Goal: Information Seeking & Learning: Learn about a topic

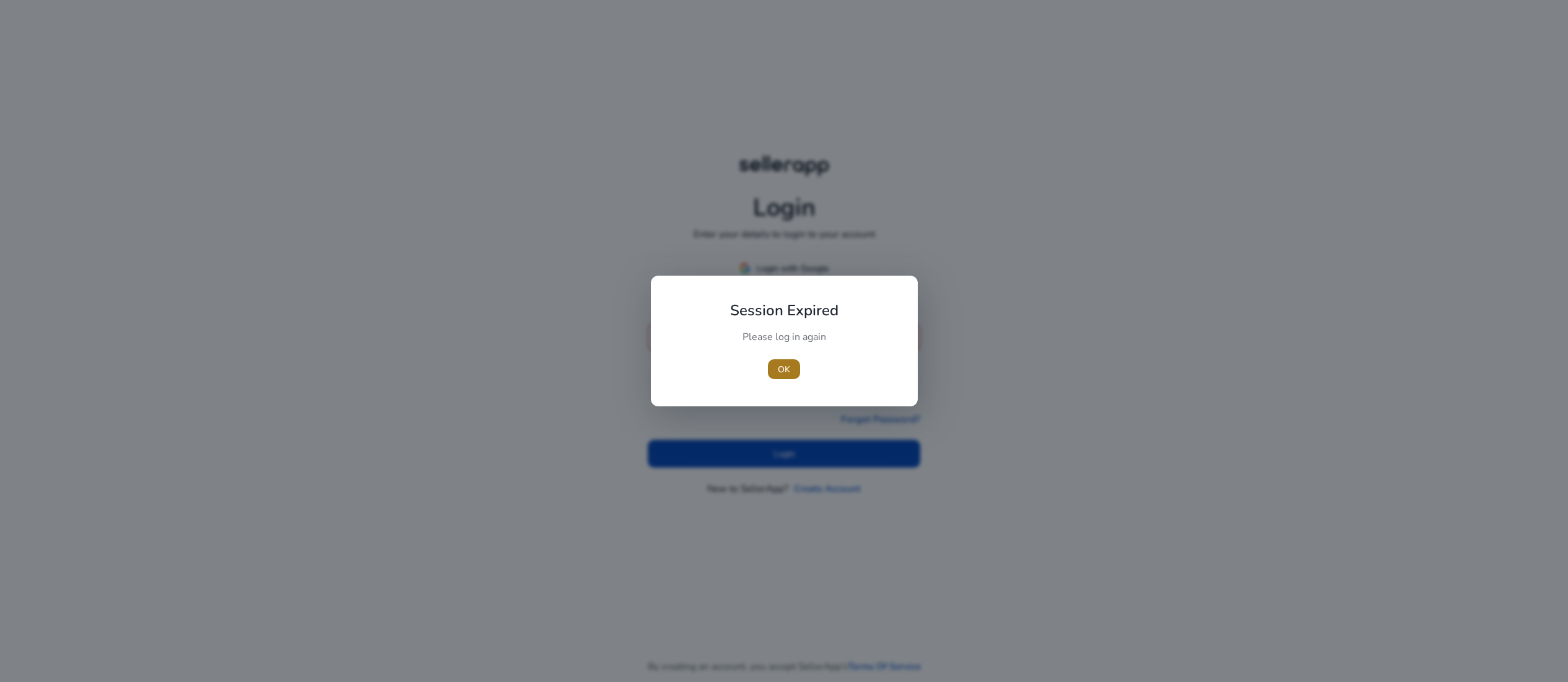
click at [778, 365] on span "OK" at bounding box center [783, 369] width 12 height 13
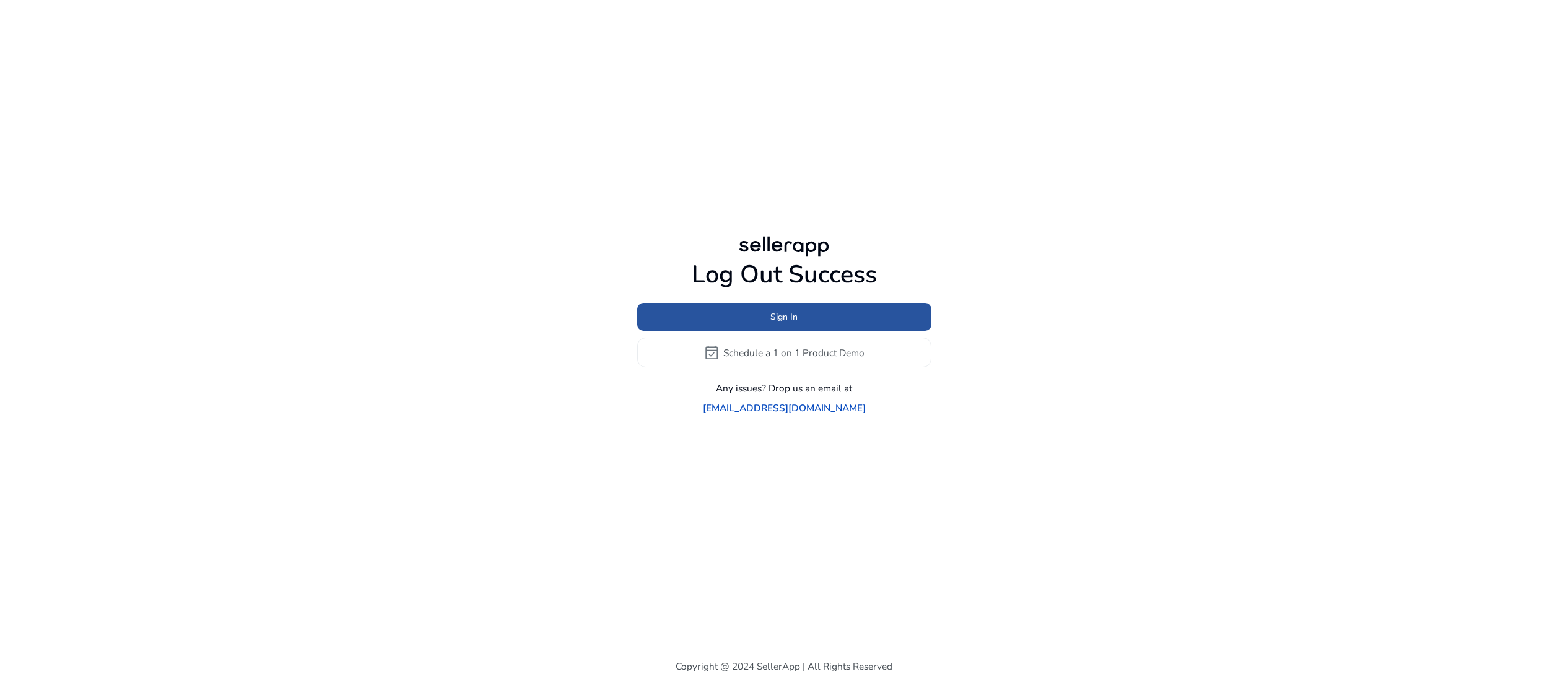
click at [788, 315] on span "Sign In" at bounding box center [783, 316] width 27 height 13
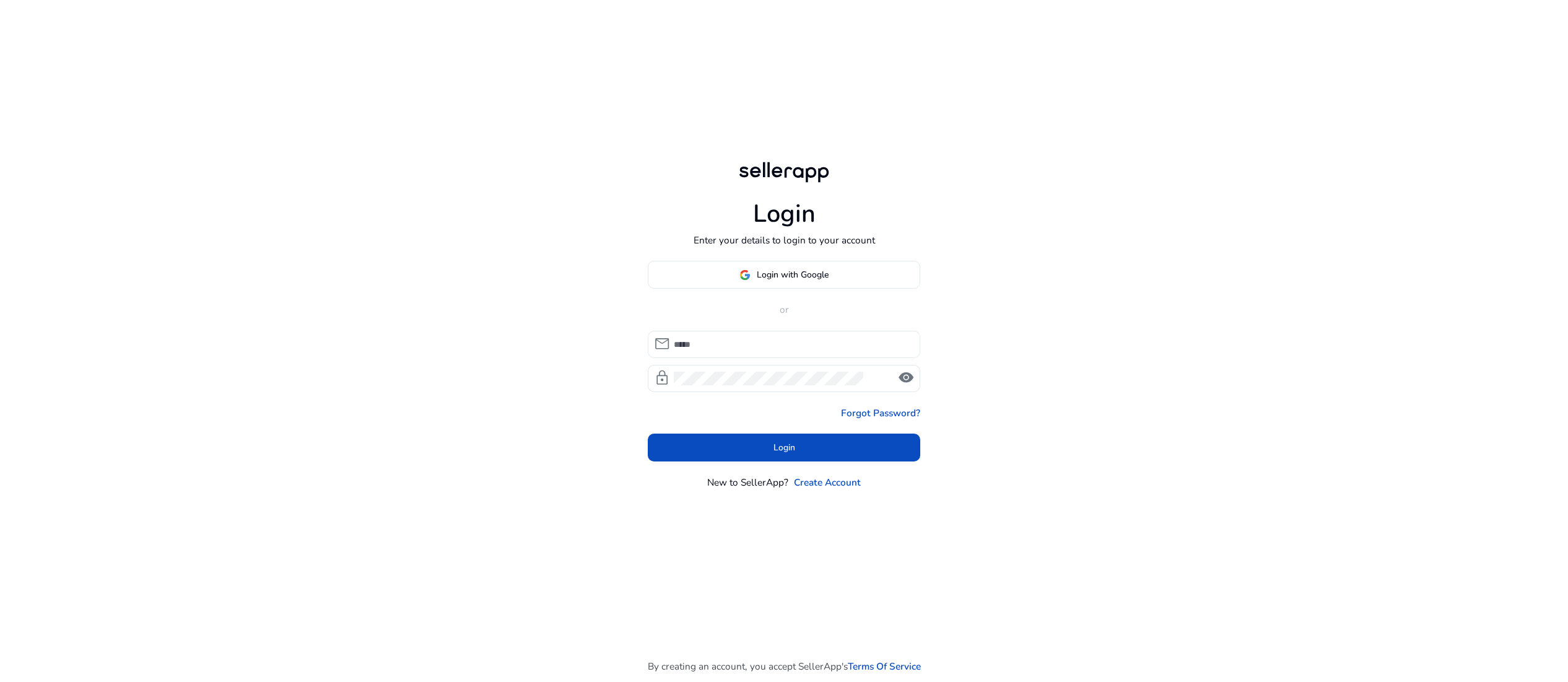
click at [772, 352] on input at bounding box center [791, 344] width 236 height 14
type input "**********"
click at [789, 454] on span "Login" at bounding box center [784, 447] width 21 height 13
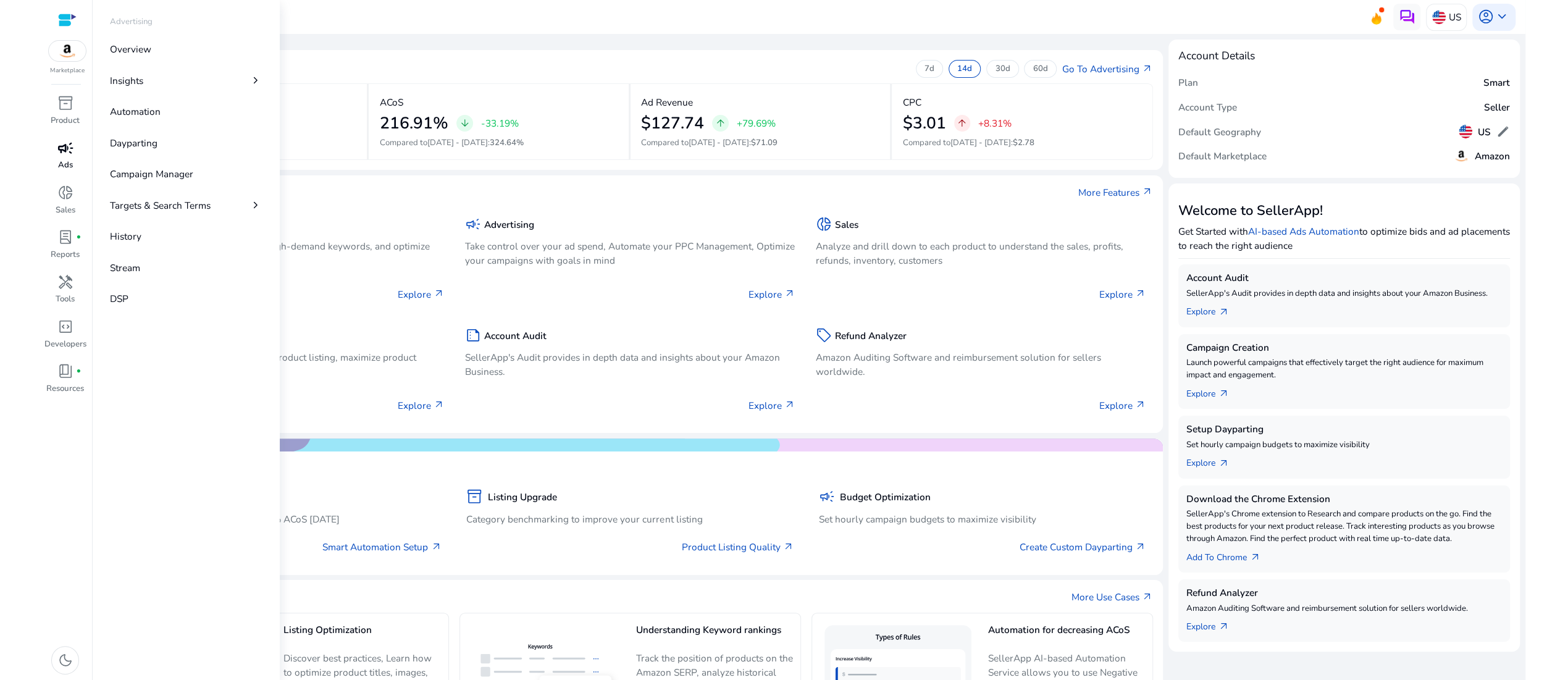
click at [71, 172] on p "Ads" at bounding box center [66, 165] width 15 height 12
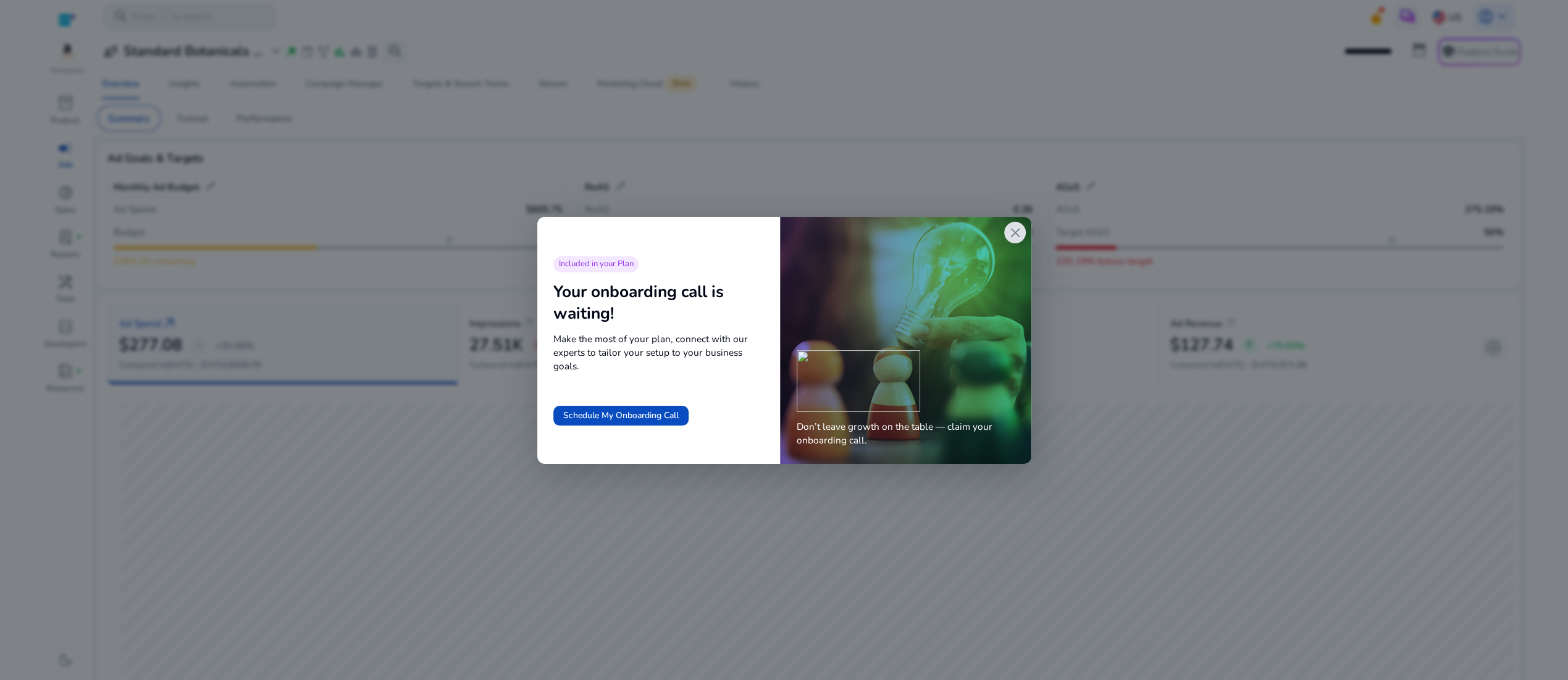
click at [1011, 241] on span "close" at bounding box center [1014, 232] width 16 height 16
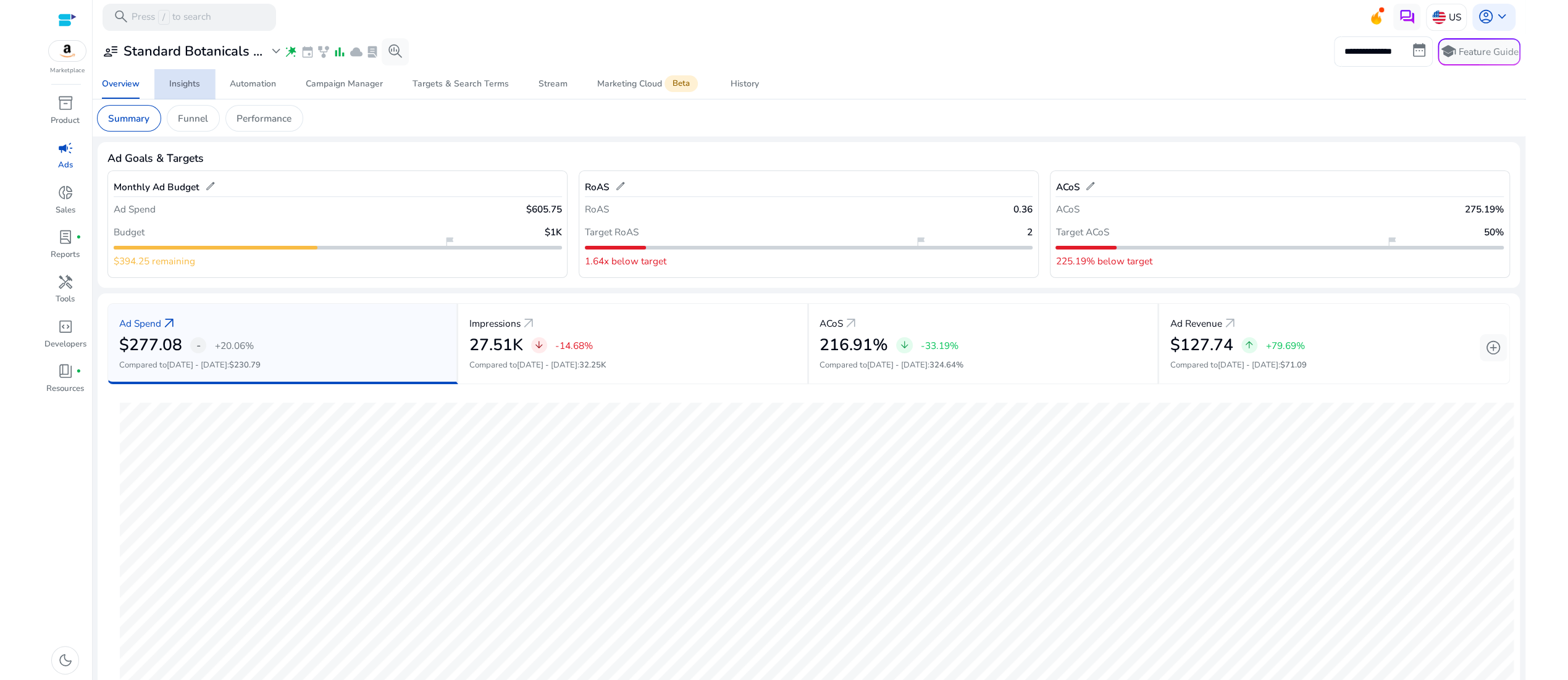
click at [191, 88] on div "Insights" at bounding box center [184, 83] width 31 height 8
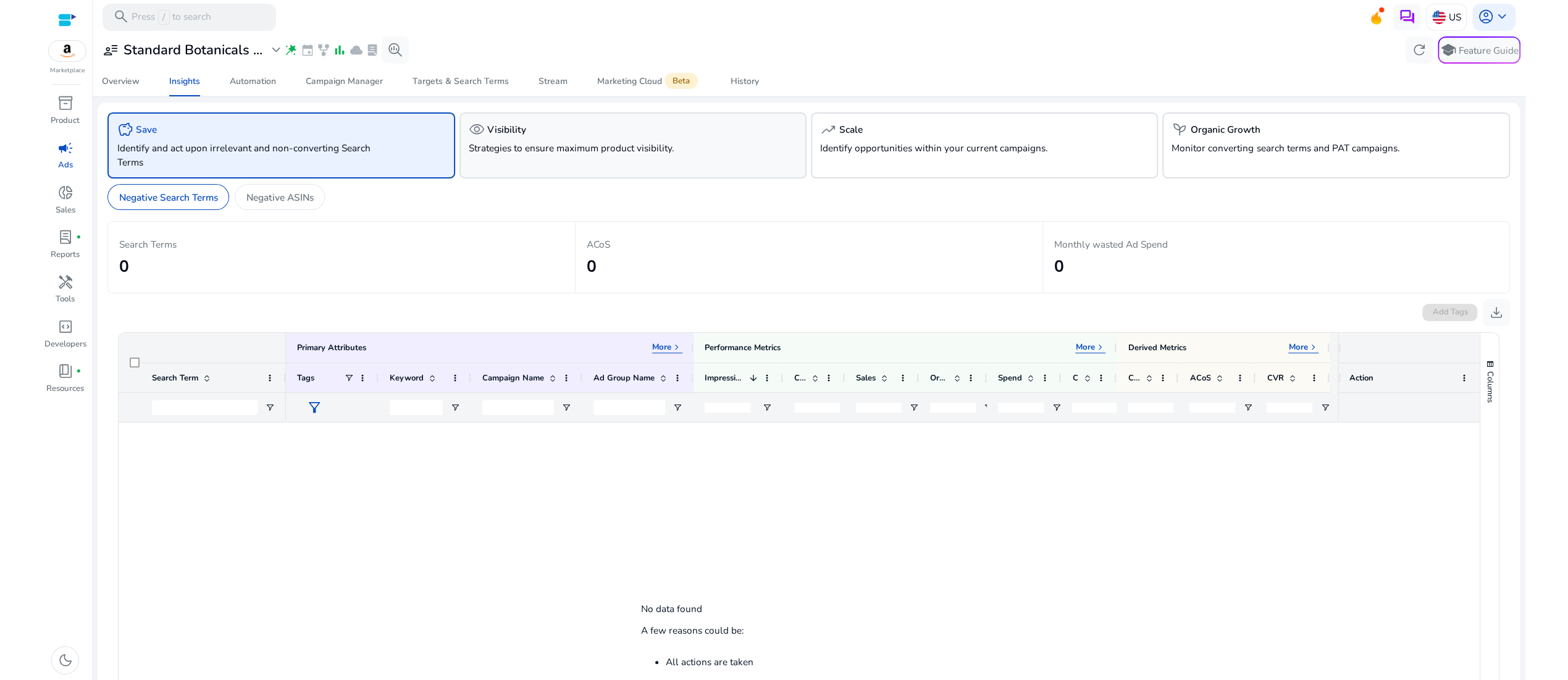
click at [555, 155] on p "Strategies to ensure maximum product visibility." at bounding box center [606, 147] width 274 height 14
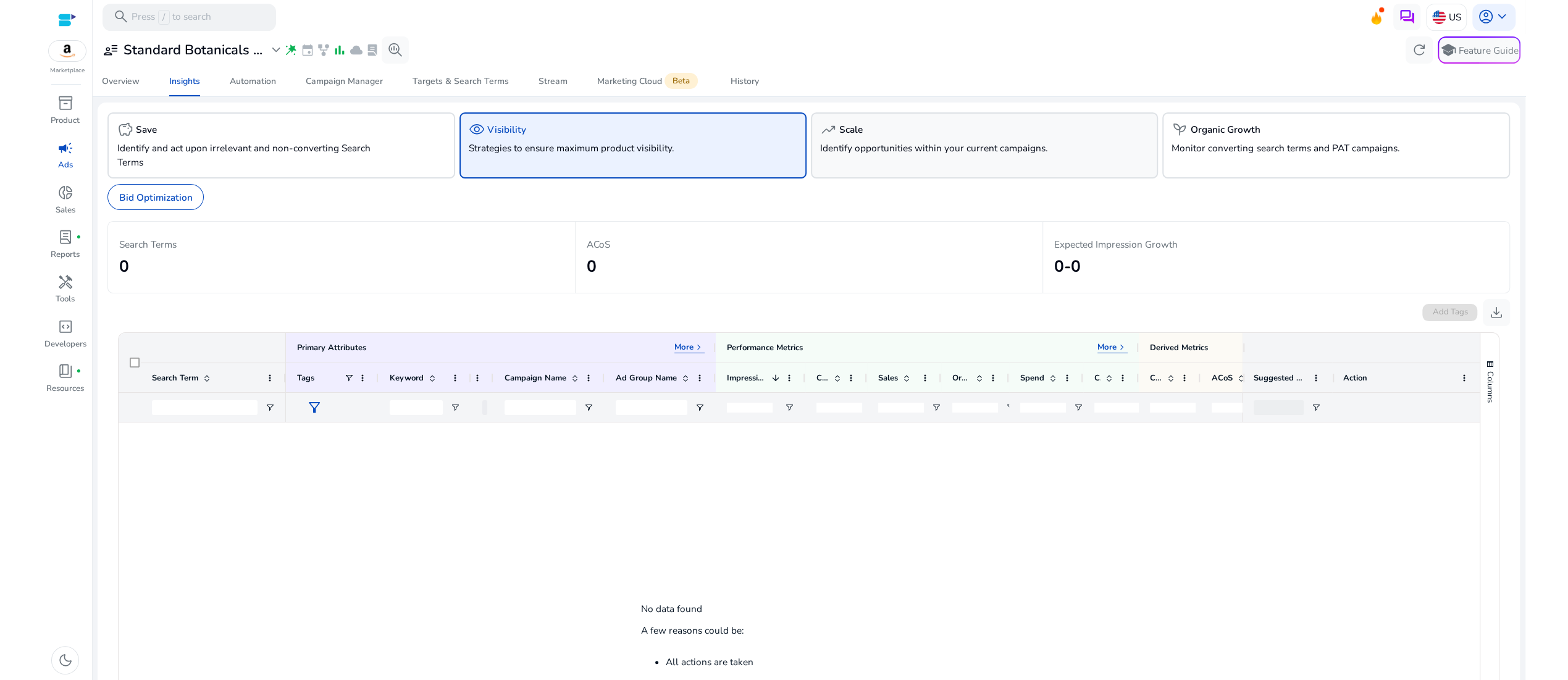
click at [930, 155] on p "Identify opportunities within your current campaigns." at bounding box center [957, 147] width 274 height 14
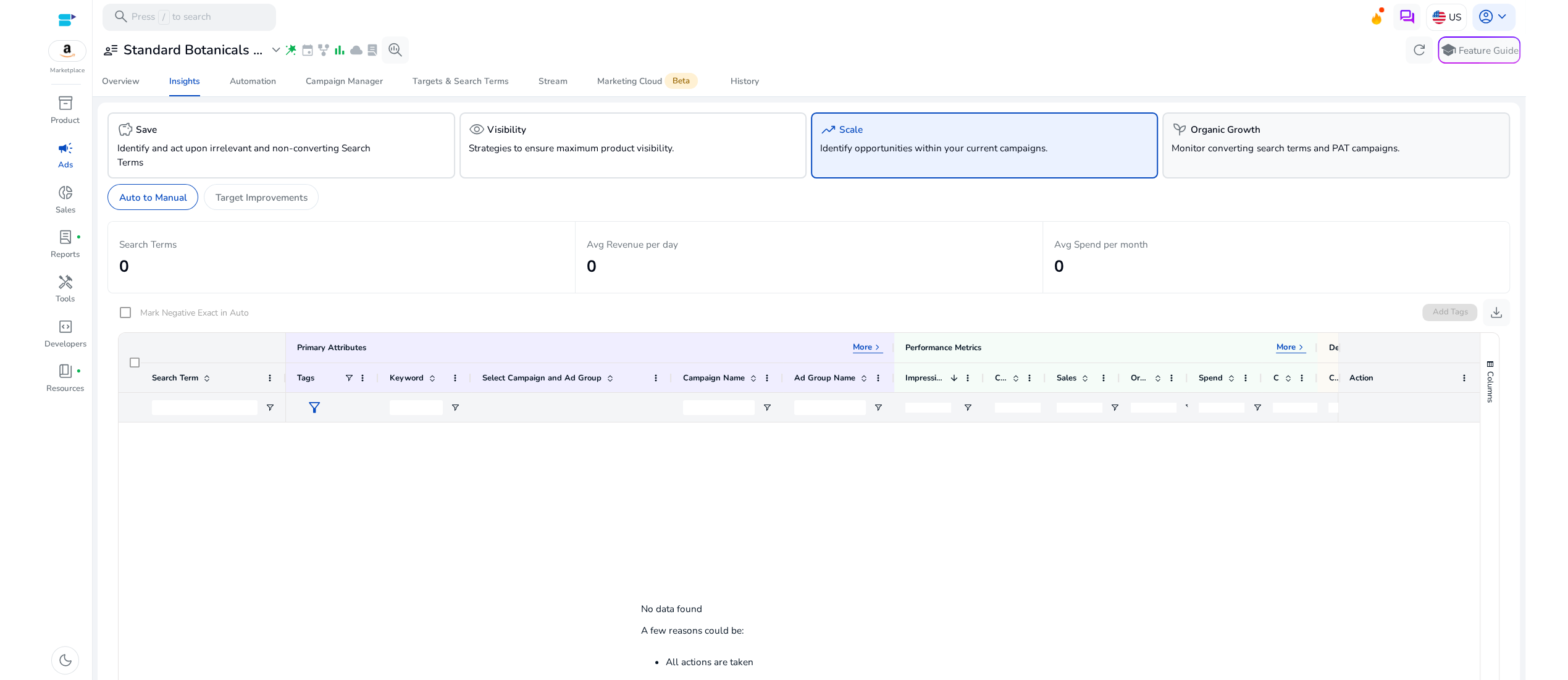
click at [1289, 155] on p "Monitor converting search terms and PAT campaigns." at bounding box center [1308, 147] width 274 height 14
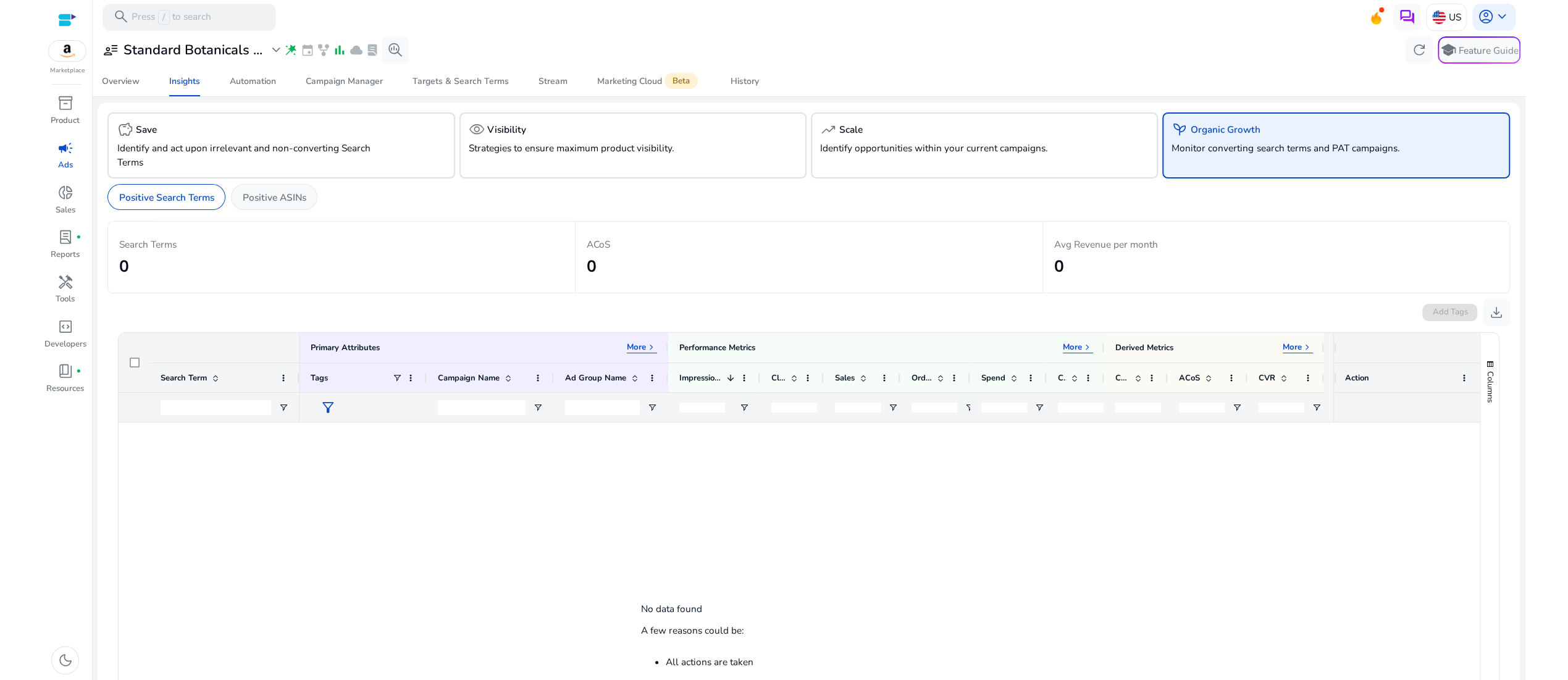
click at [306, 204] on p "Positive ASINs" at bounding box center [274, 197] width 64 height 14
click at [194, 204] on p "Positive Search Terms" at bounding box center [167, 197] width 95 height 14
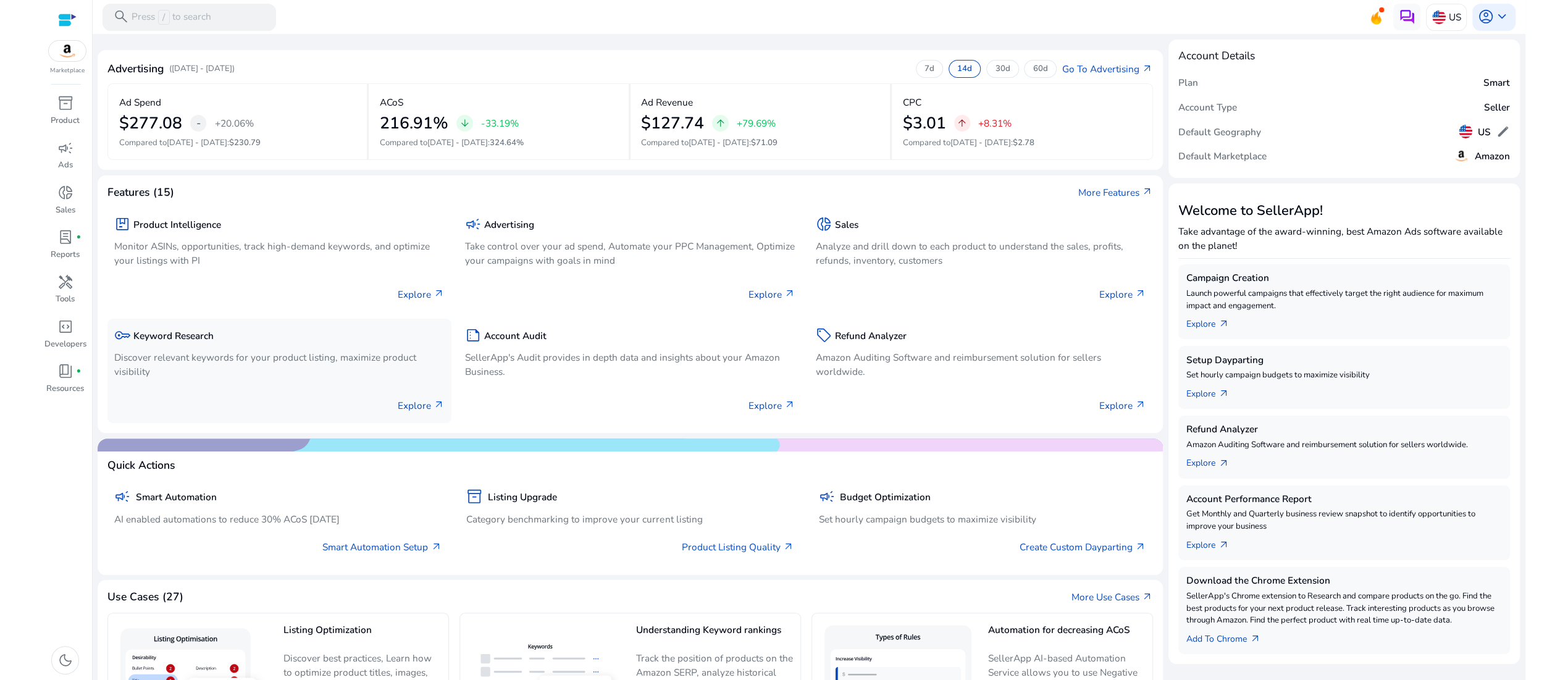
click at [237, 382] on div "key Keyword Research Discover relevant keywords for your product listing, maxim…" at bounding box center [278, 353] width 330 height 56
